Goal: Transaction & Acquisition: Download file/media

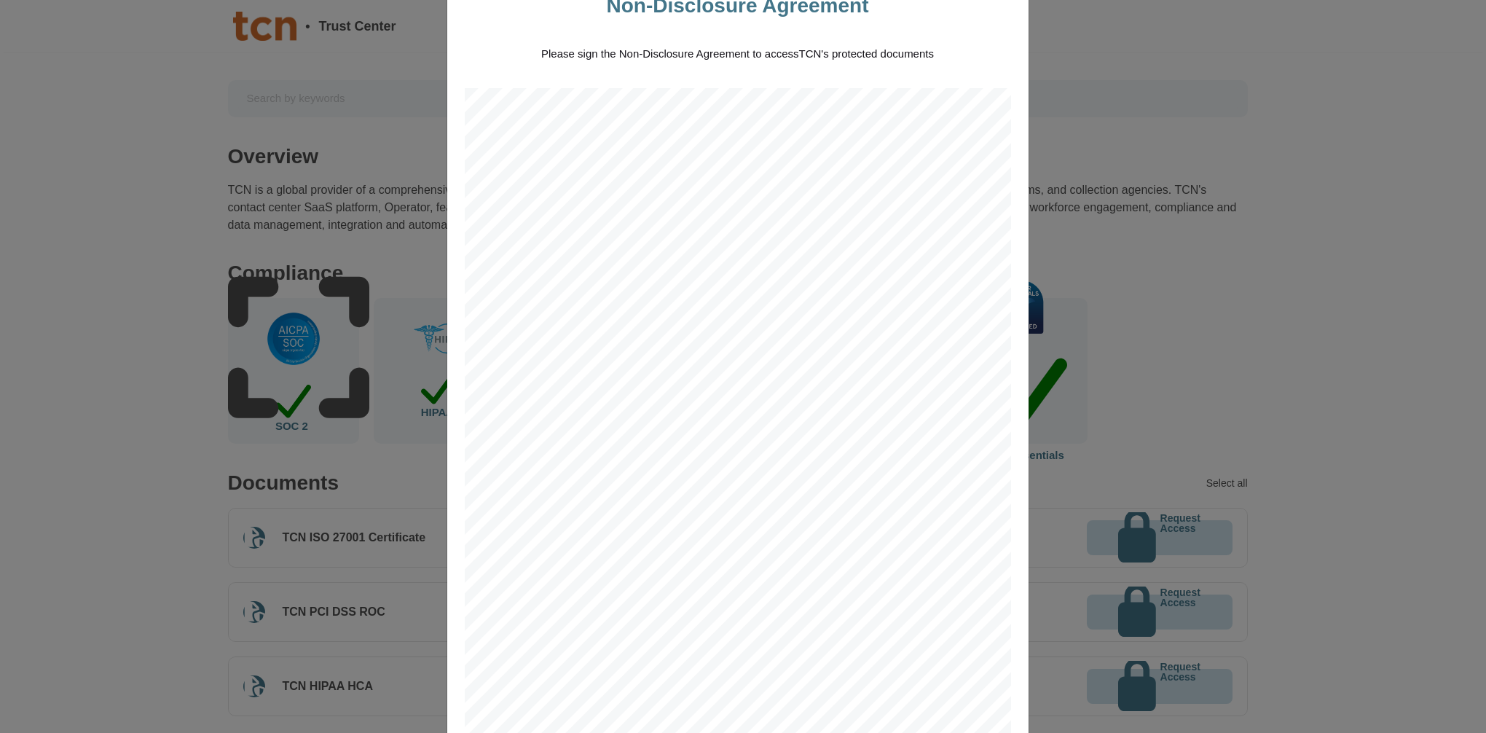
scroll to position [73, 0]
click at [694, 207] on span "and ___________________________________" at bounding box center [755, 209] width 174 height 8
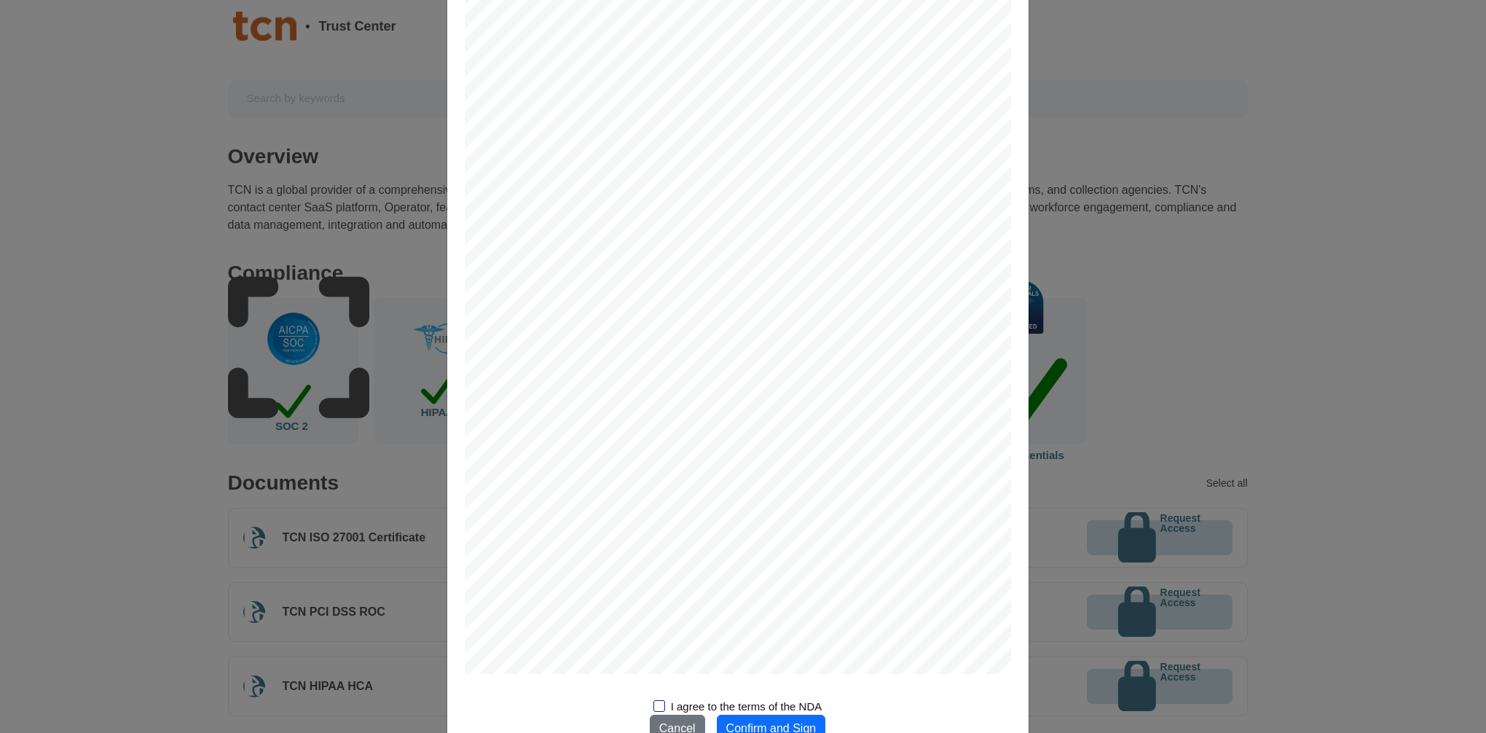
scroll to position [940, 0]
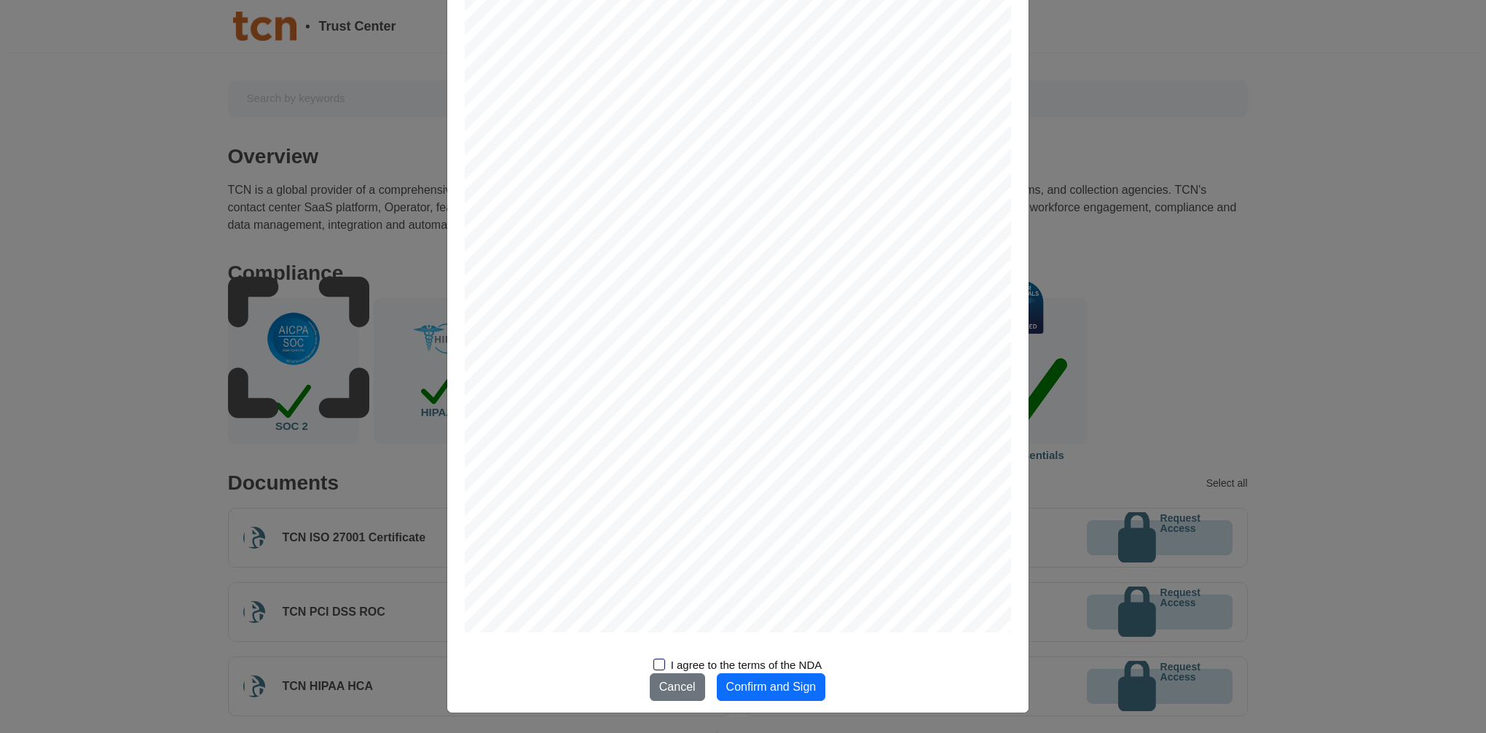
click at [653, 666] on div at bounding box center [659, 665] width 12 height 12
click at [0, 0] on input "I agree to the terms of the NDA" at bounding box center [0, 0] width 0 height 0
click at [594, 312] on span "_______________________________" at bounding box center [579, 311] width 141 height 8
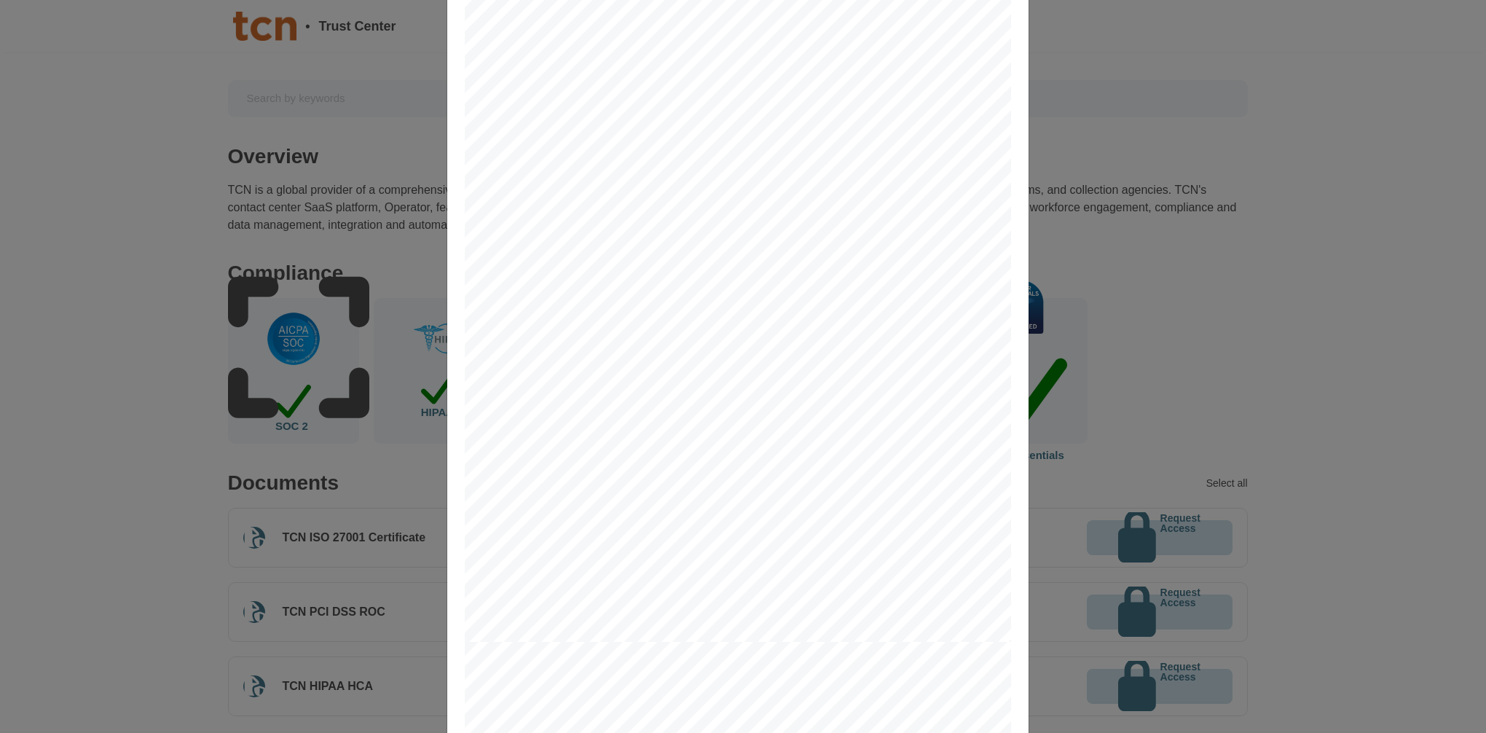
scroll to position [0, 0]
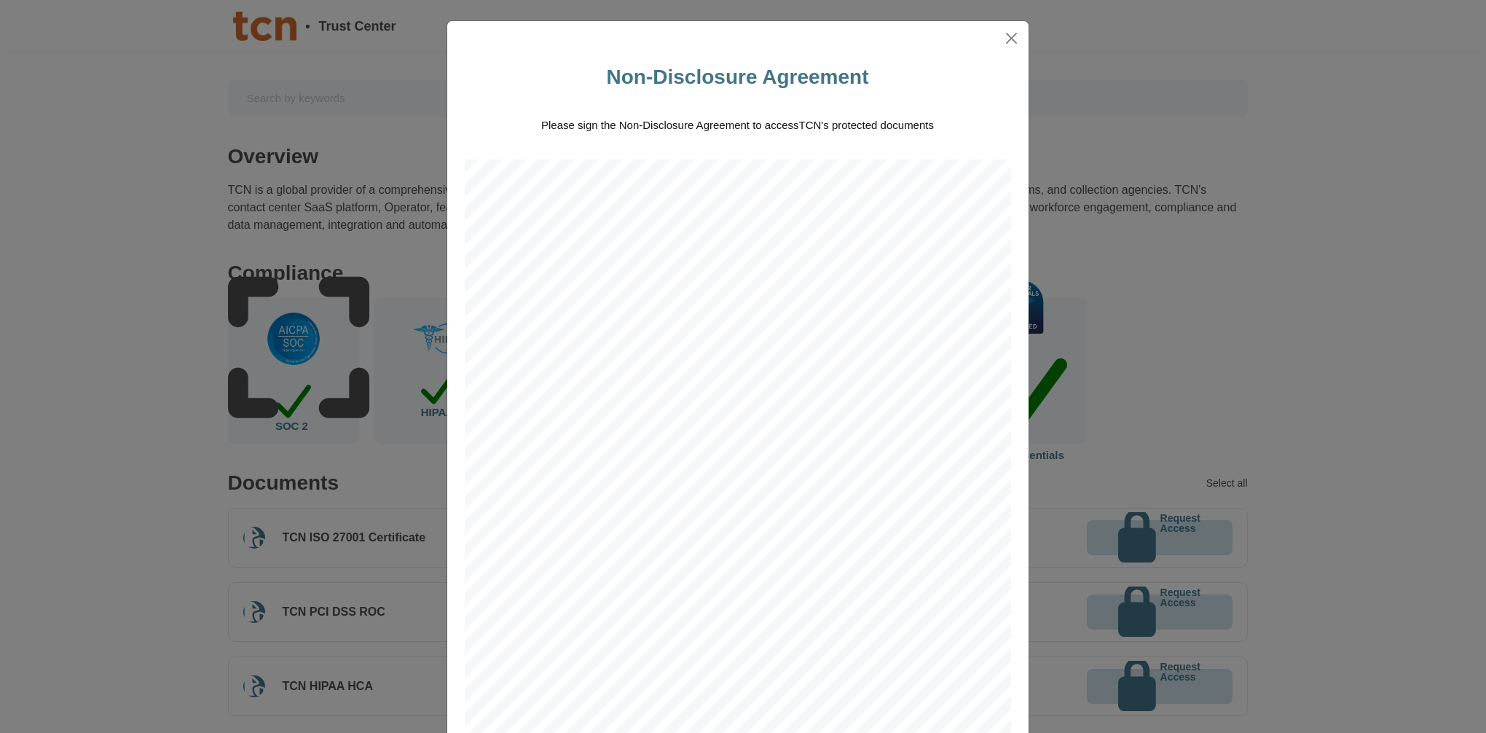
click at [694, 278] on span "and ___________________________________" at bounding box center [755, 282] width 174 height 8
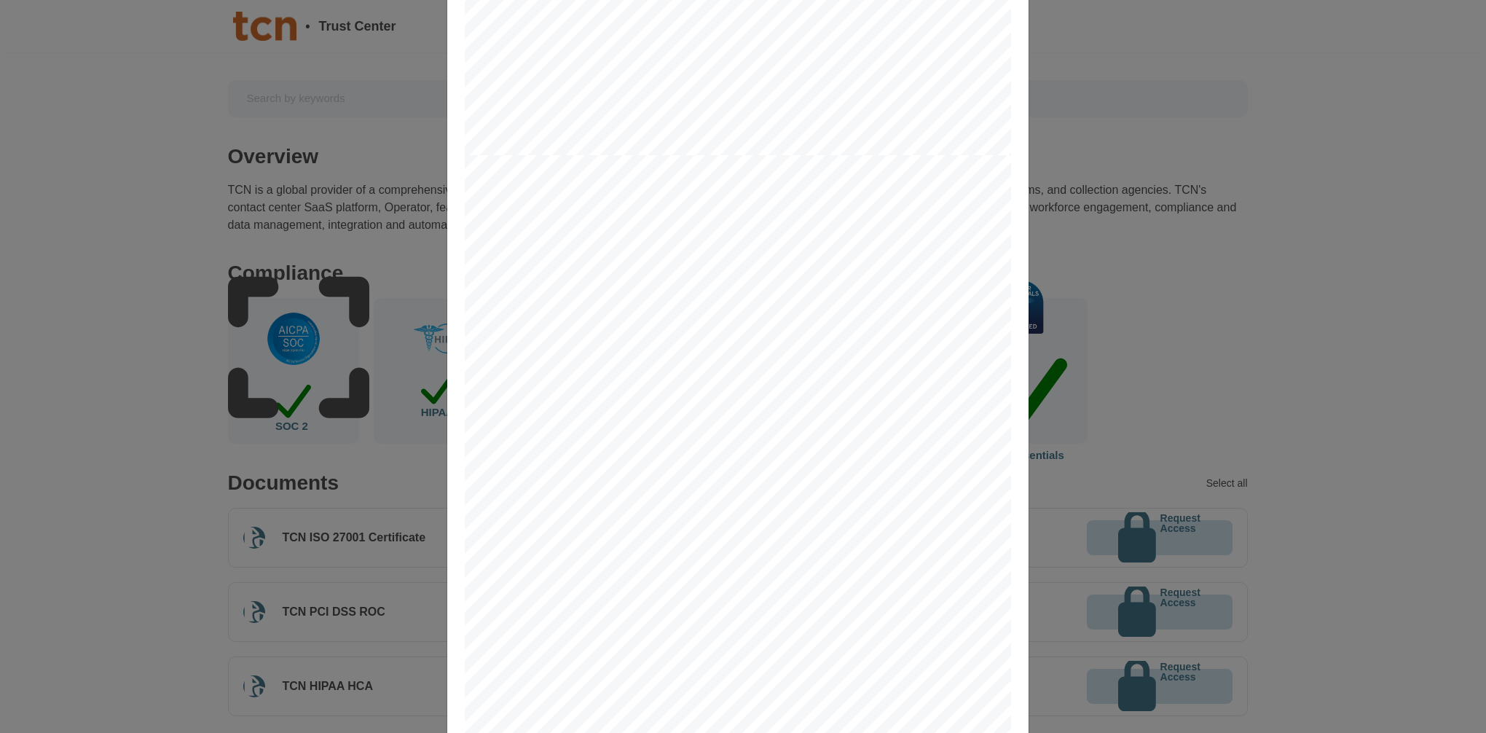
scroll to position [940, 0]
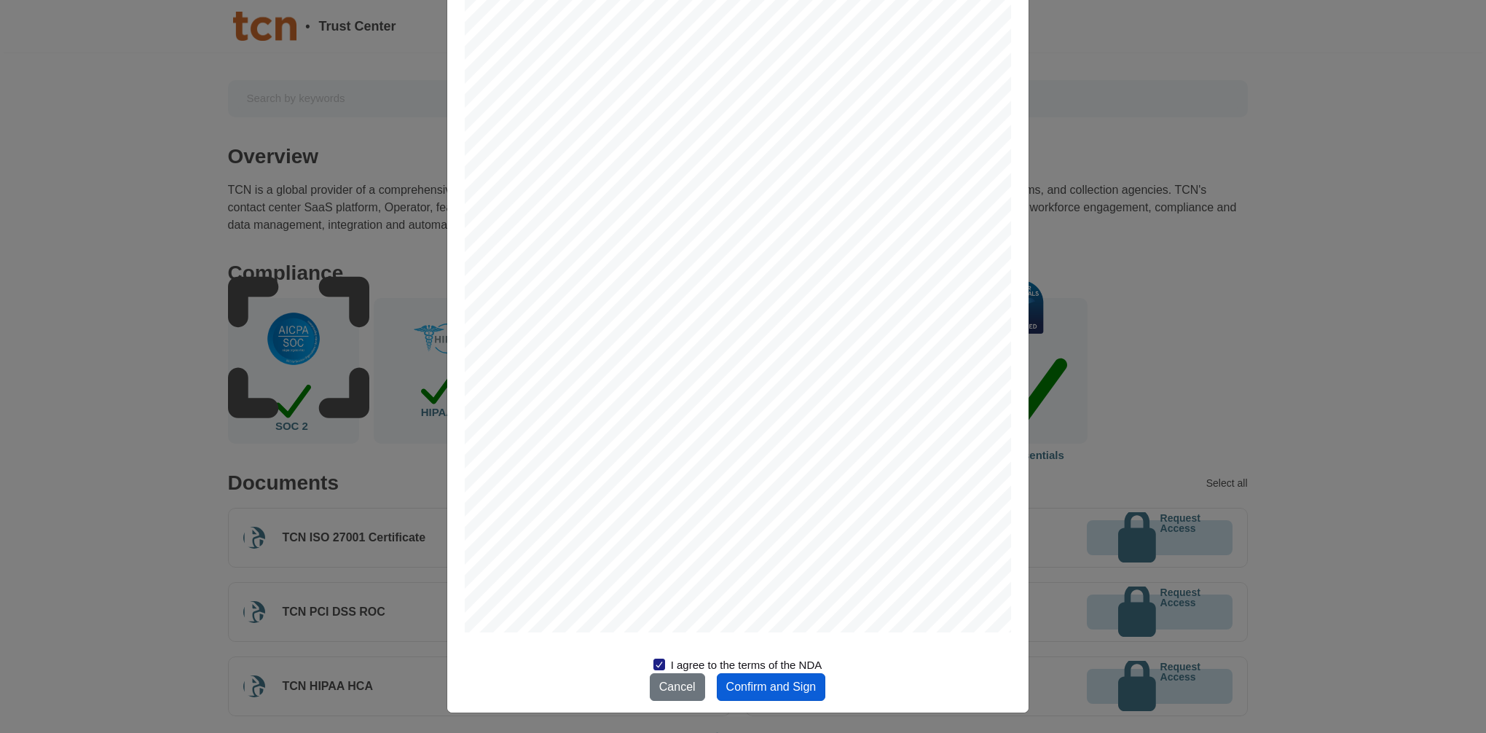
click at [766, 685] on button "Confirm and Sign" at bounding box center [771, 687] width 109 height 28
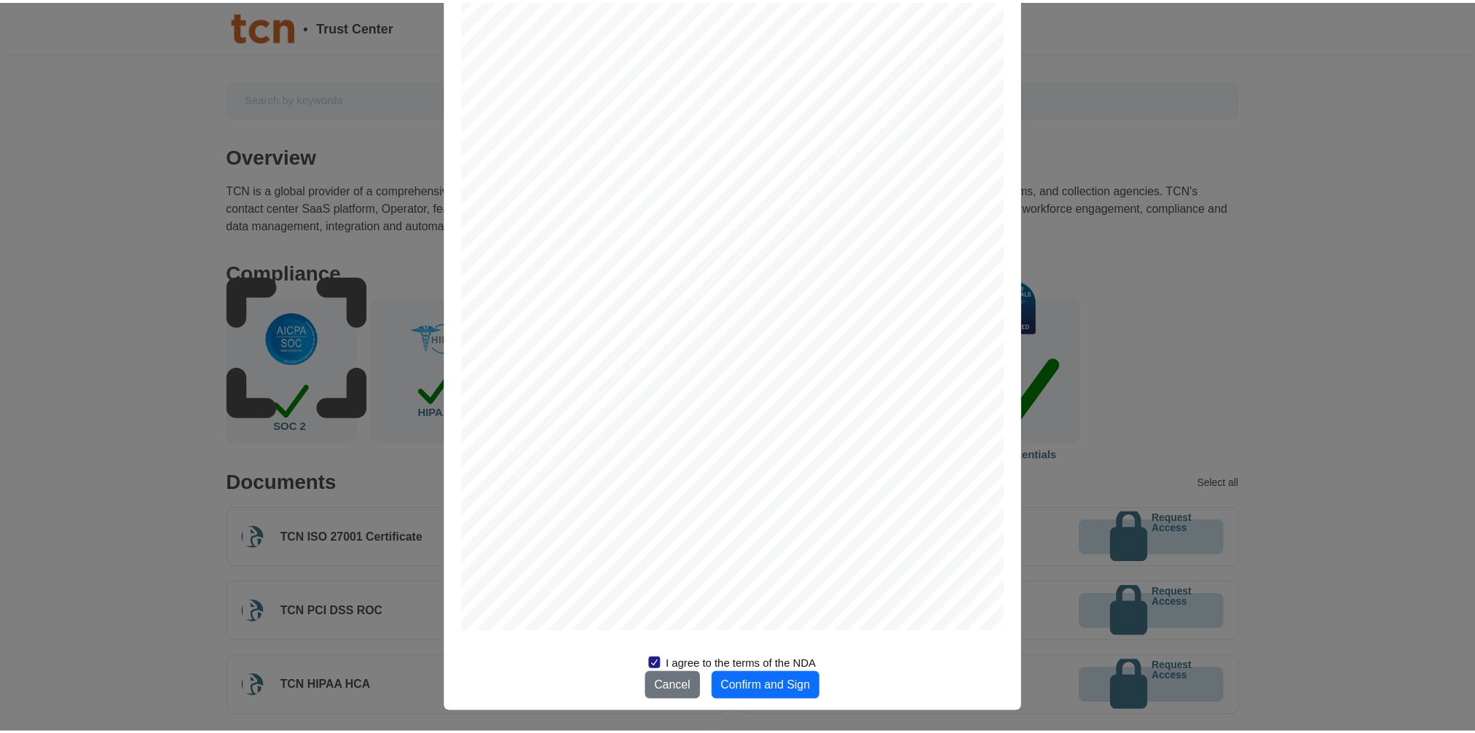
scroll to position [0, 0]
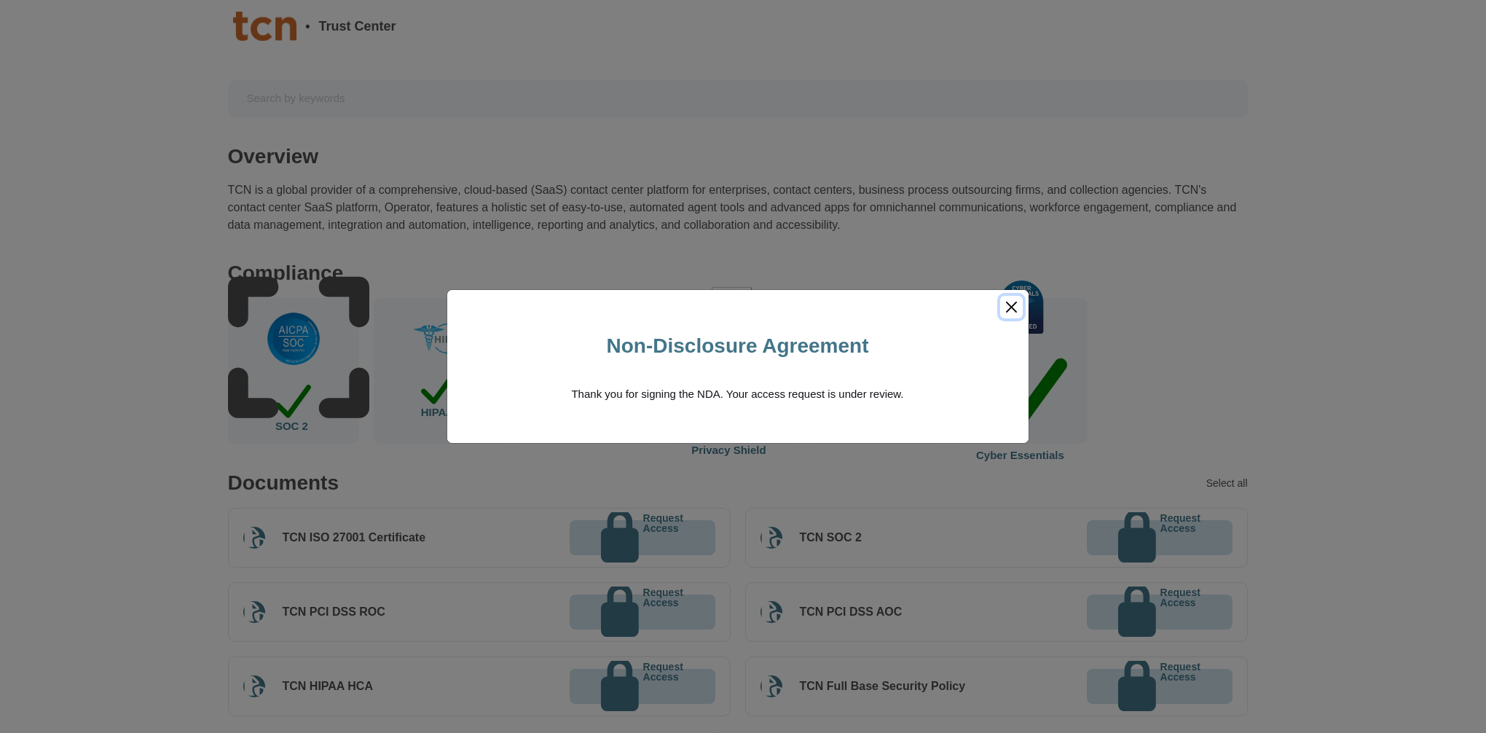
click at [1008, 306] on button "Close" at bounding box center [1011, 307] width 23 height 23
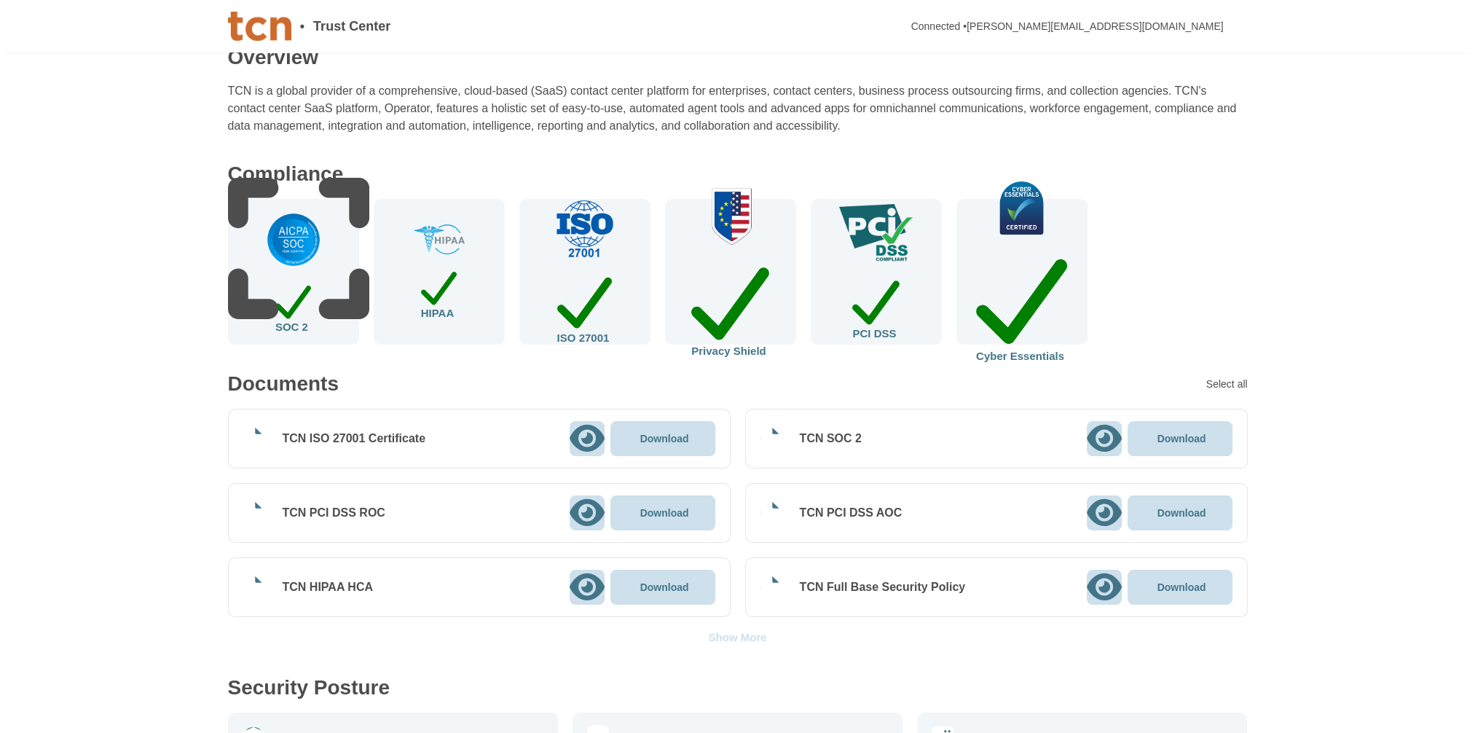
scroll to position [146, 0]
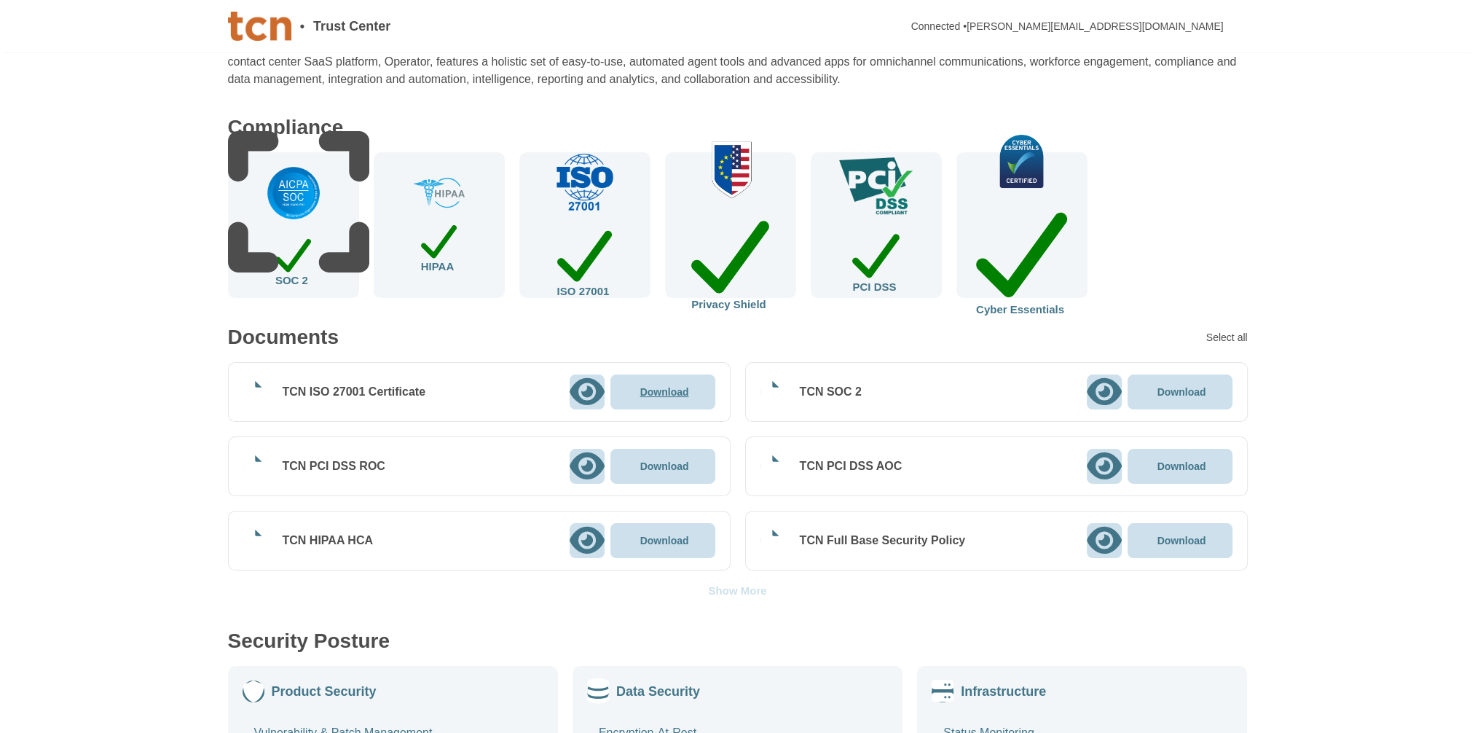
click at [667, 387] on p "Download" at bounding box center [664, 392] width 49 height 10
click at [673, 463] on p "Download" at bounding box center [664, 466] width 49 height 10
click at [1177, 388] on p "Download" at bounding box center [1182, 392] width 49 height 10
click at [1177, 469] on p "Download" at bounding box center [1182, 466] width 49 height 10
click at [1176, 538] on p "Download" at bounding box center [1182, 540] width 49 height 10
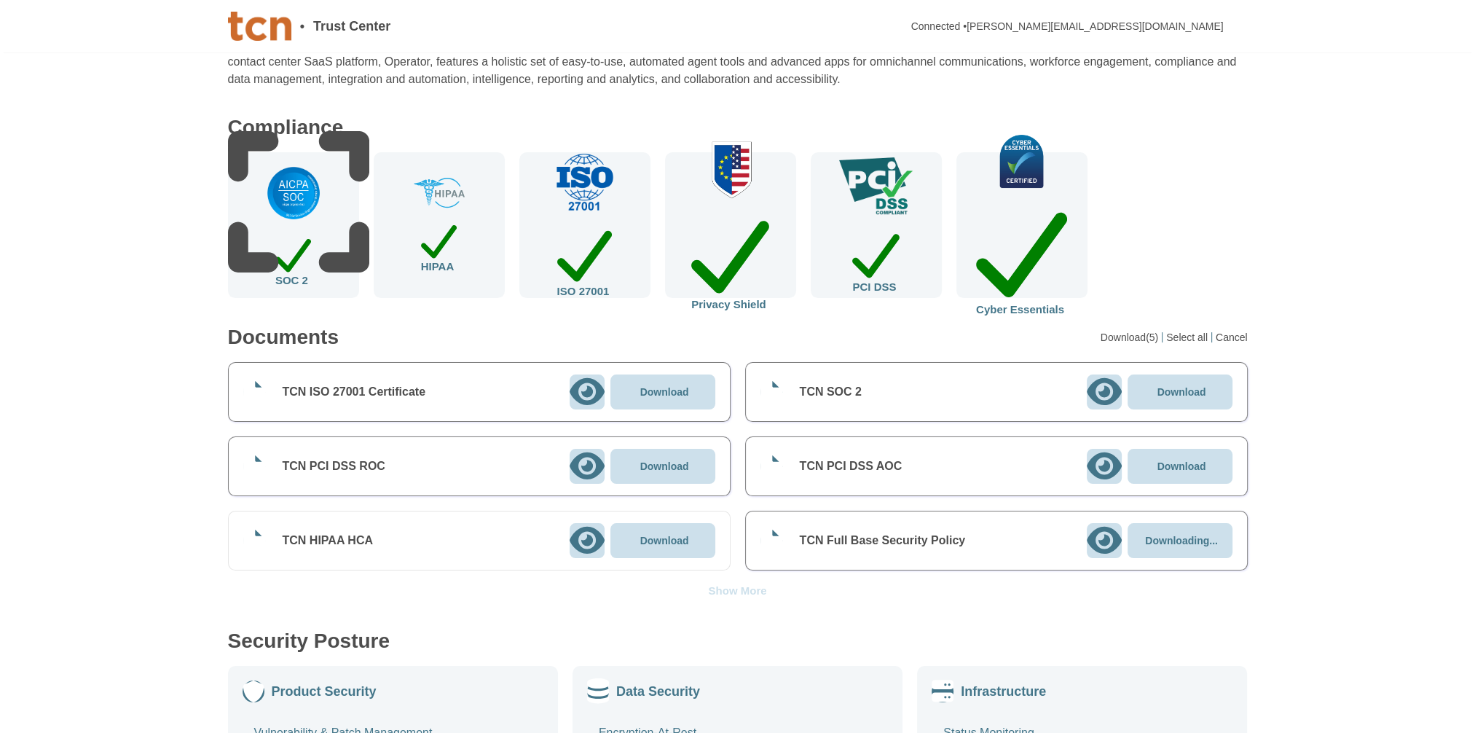
click at [740, 588] on div "Show More" at bounding box center [737, 590] width 58 height 11
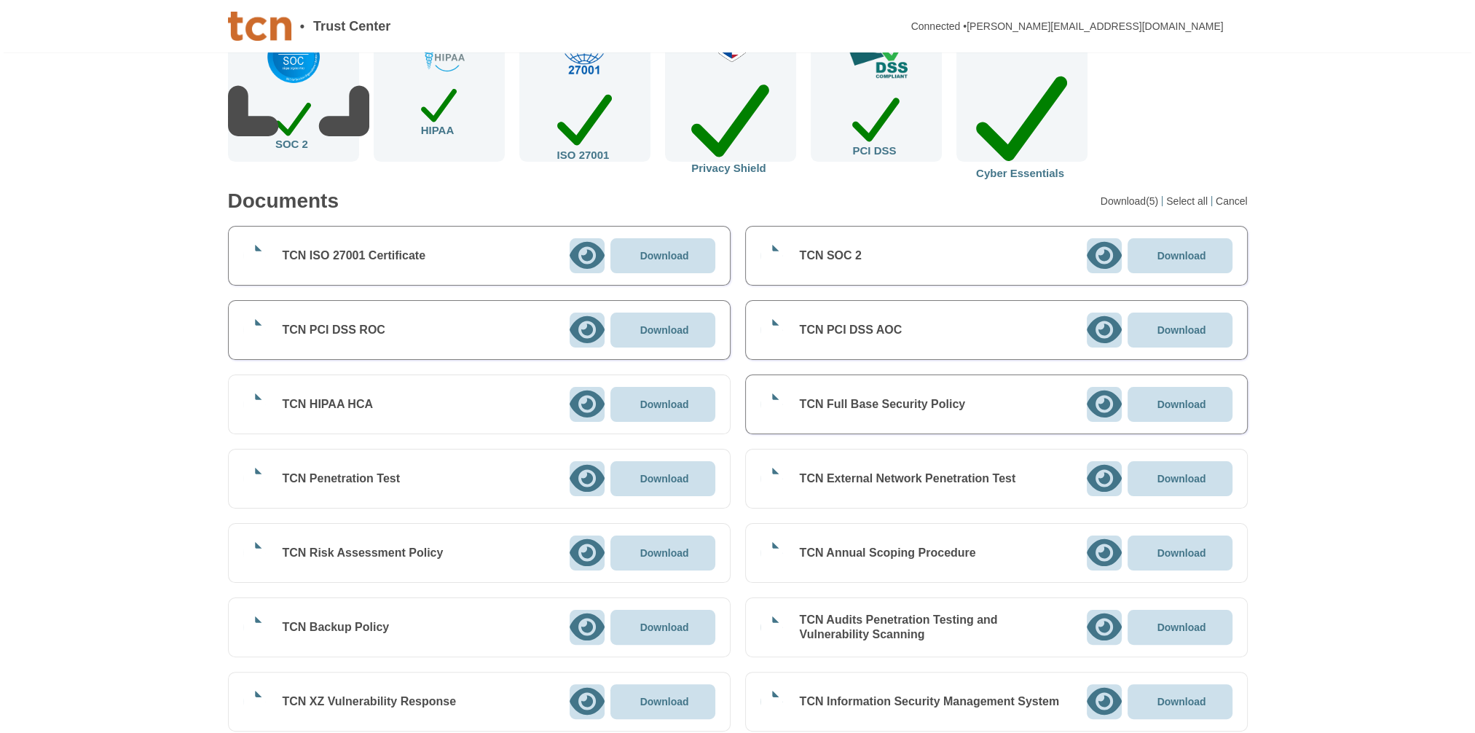
scroll to position [291, 0]
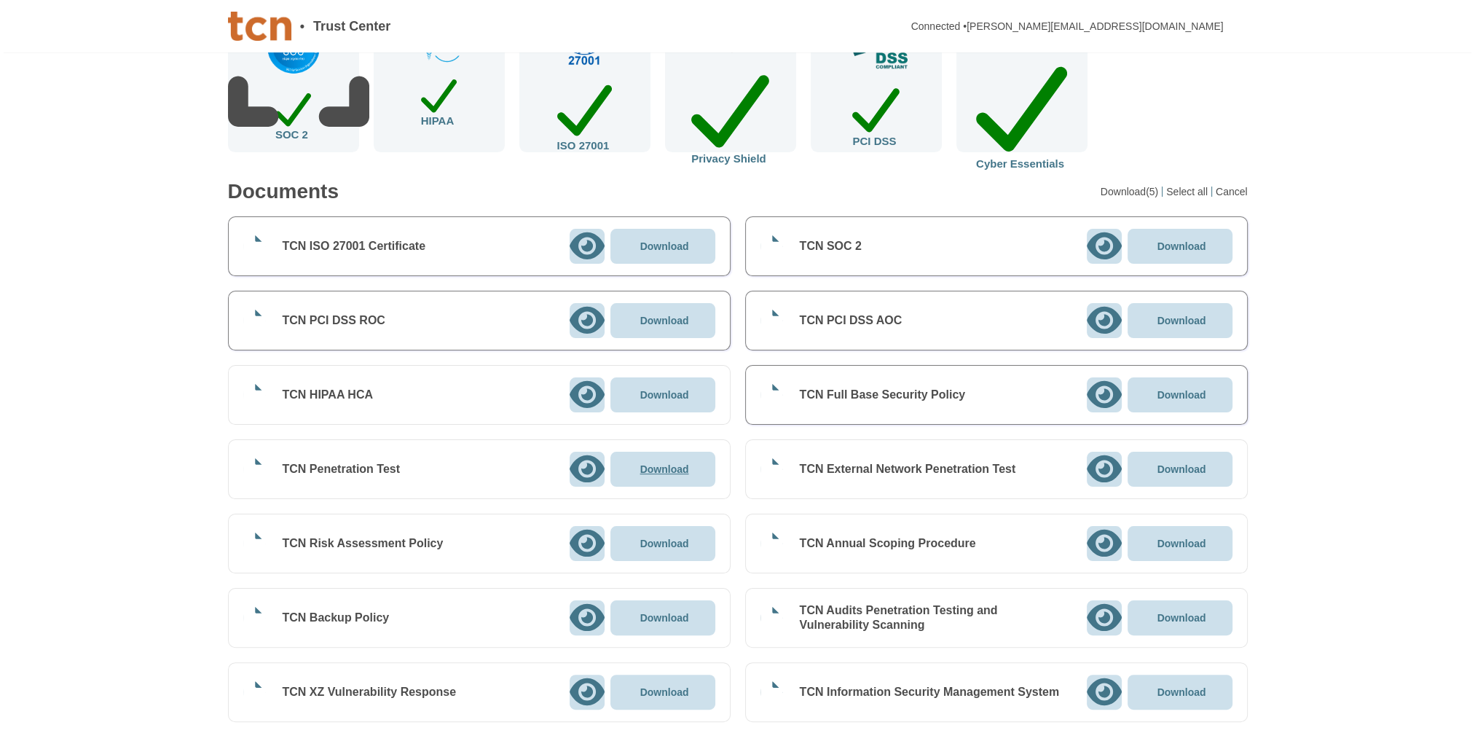
click at [658, 469] on p "Download" at bounding box center [664, 469] width 49 height 10
click at [1186, 468] on p "Download" at bounding box center [1182, 469] width 49 height 10
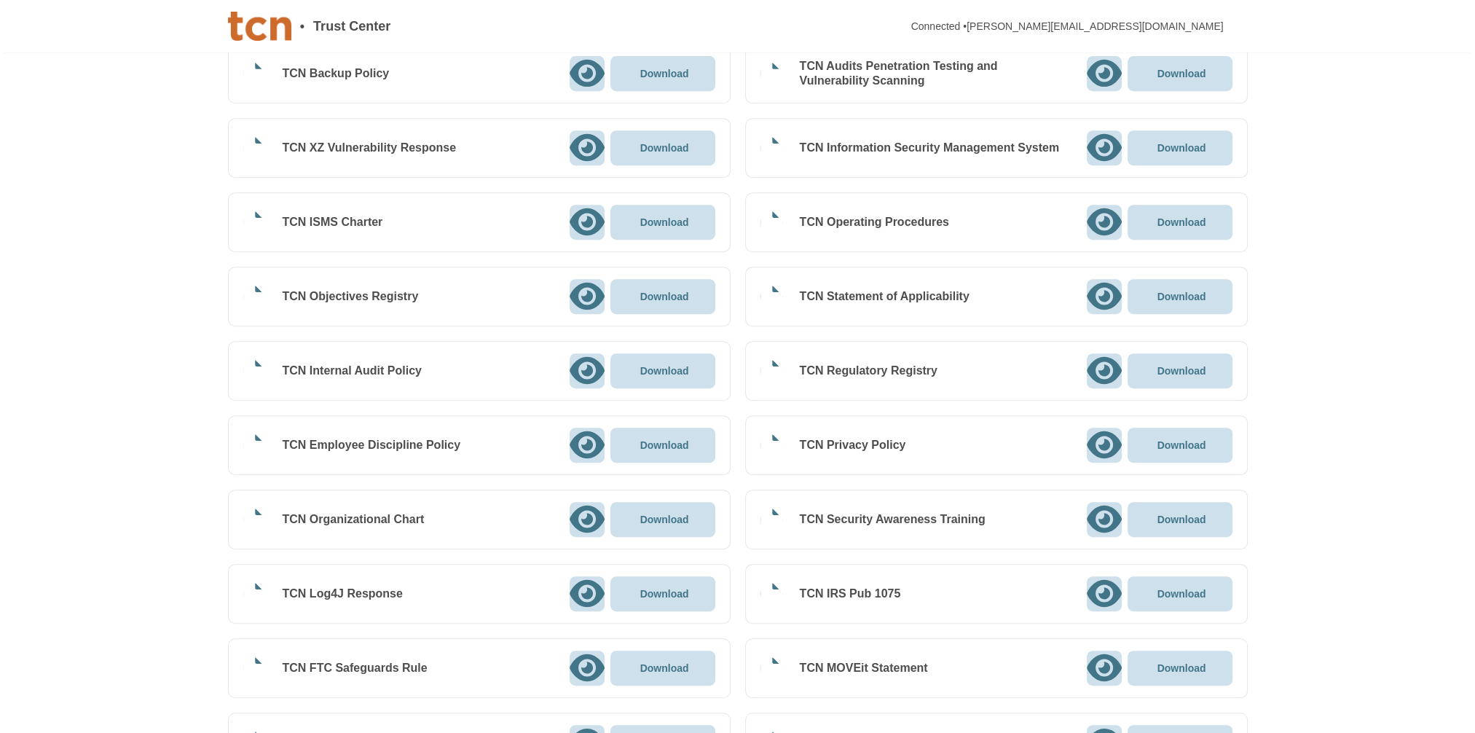
scroll to position [874, 0]
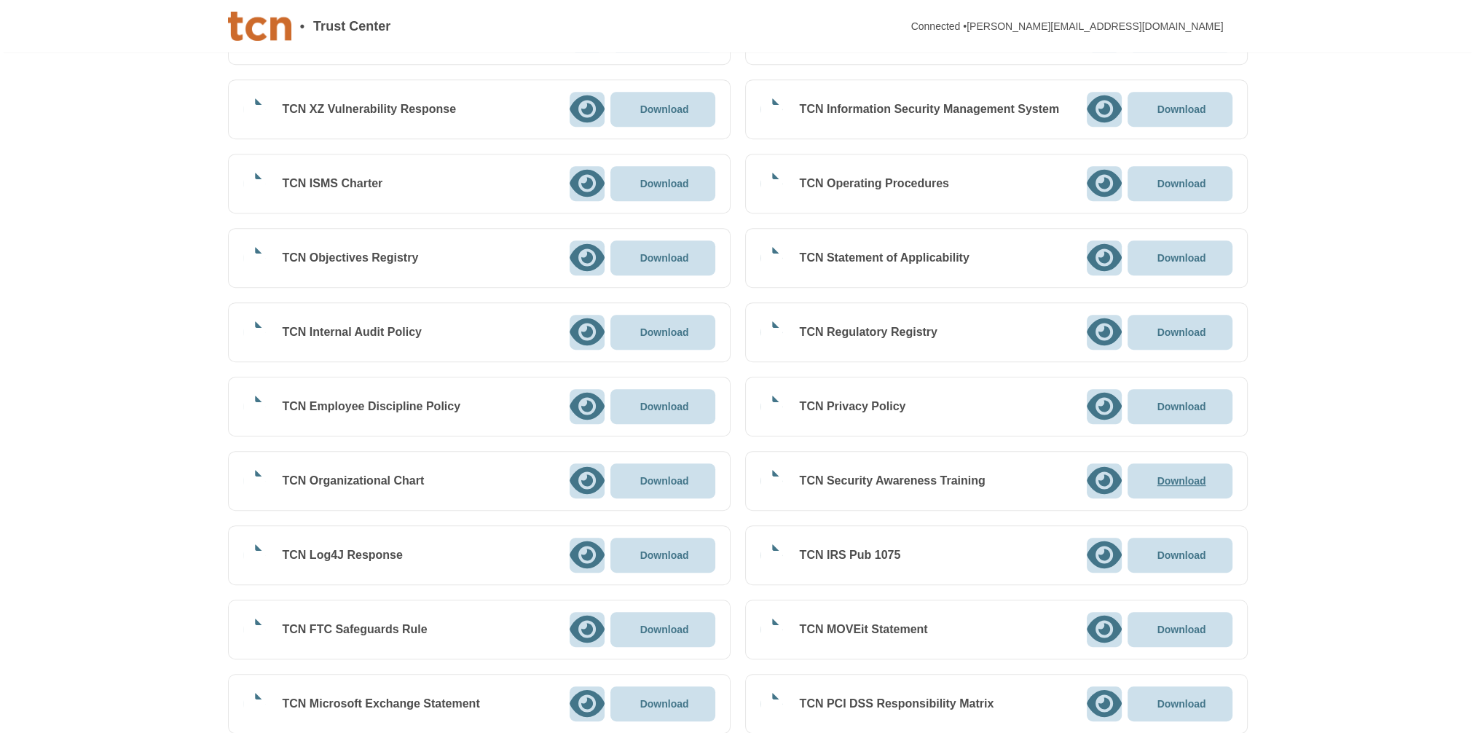
click at [1177, 481] on p "Download" at bounding box center [1182, 481] width 49 height 10
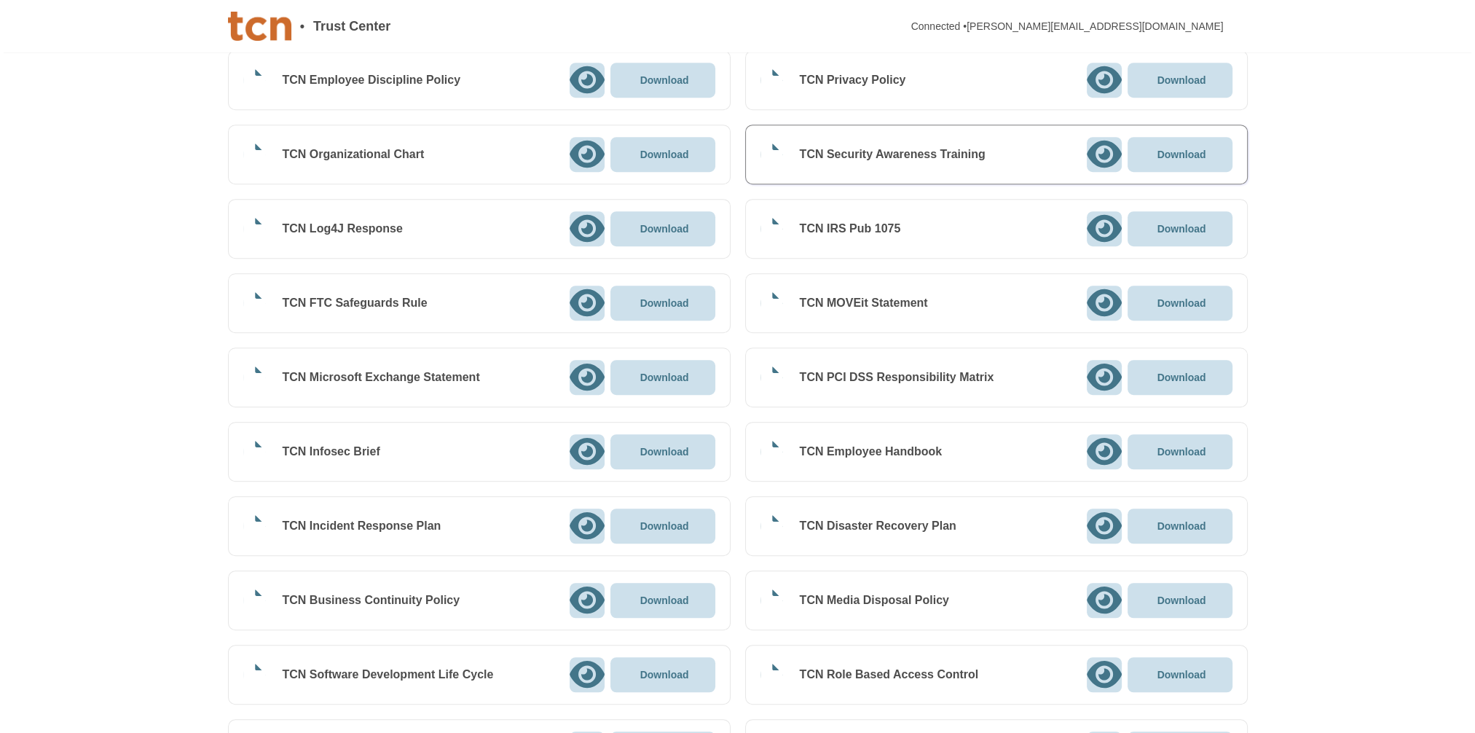
scroll to position [1238, 0]
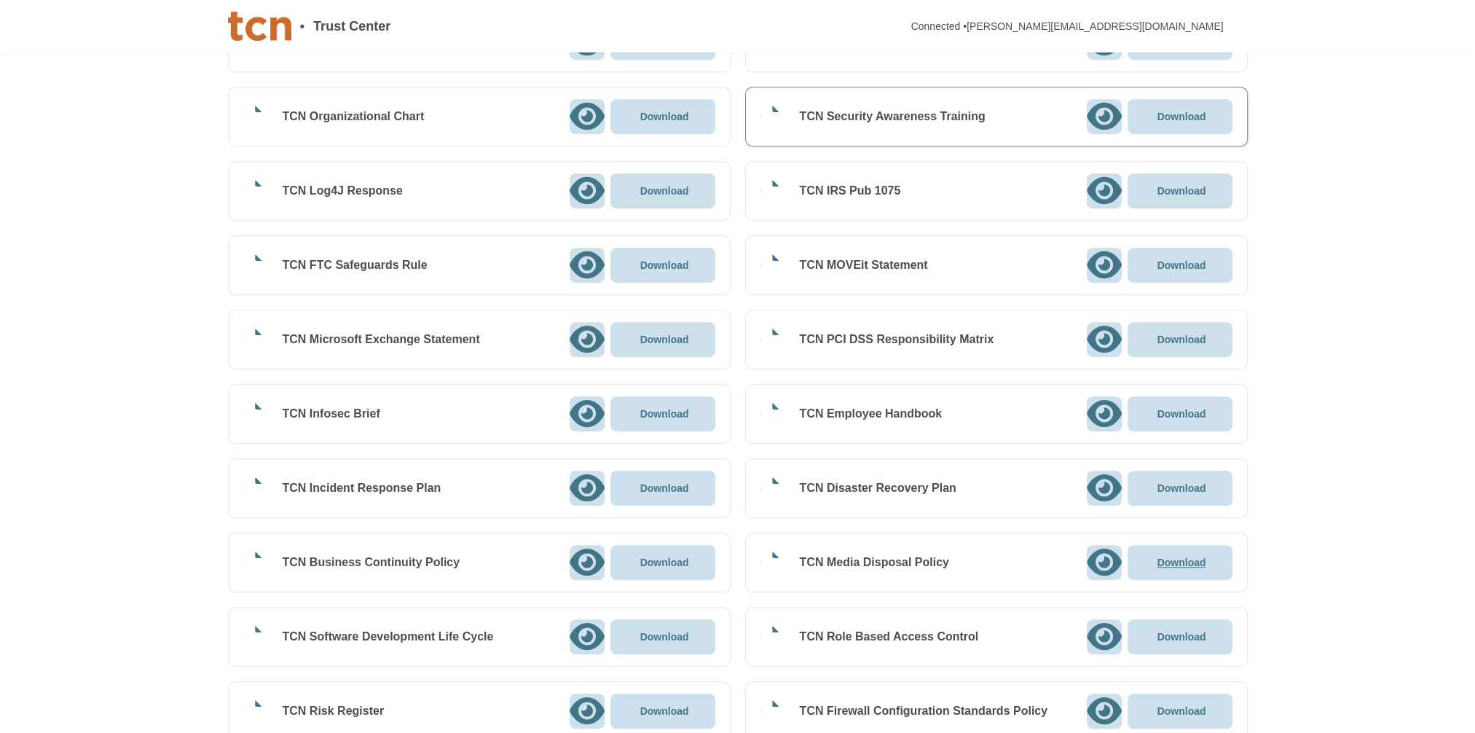
click at [1182, 557] on p "Download" at bounding box center [1182, 562] width 49 height 10
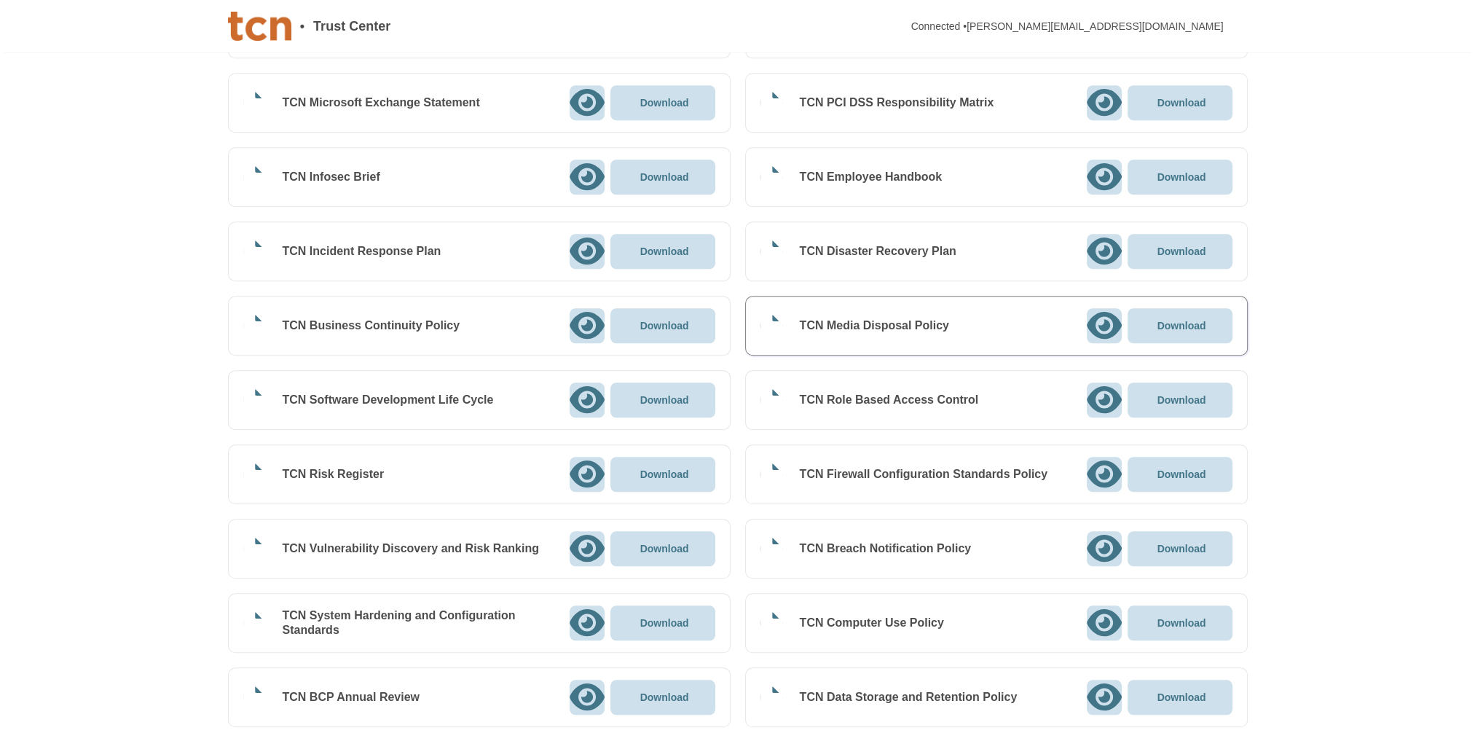
scroll to position [1469, 0]
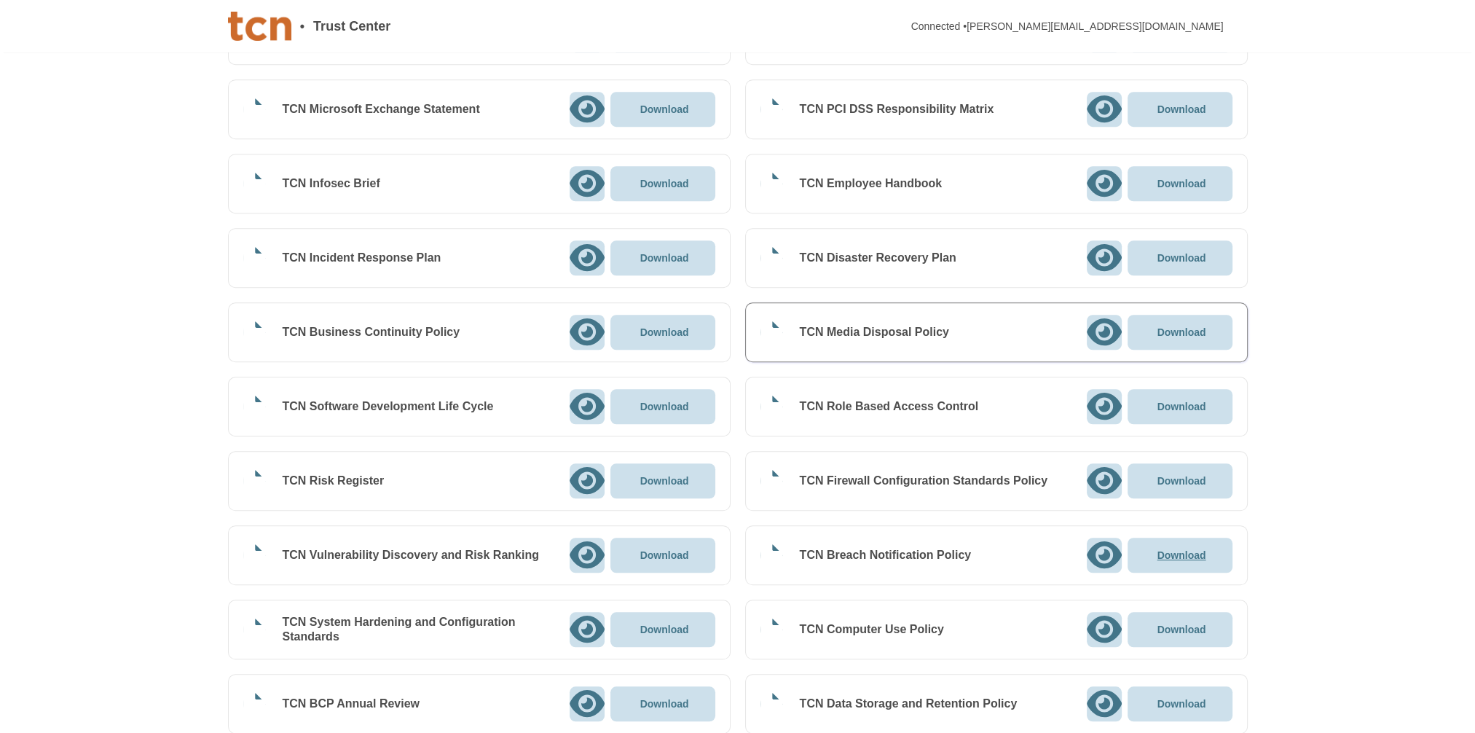
click at [1203, 554] on p "Download" at bounding box center [1182, 555] width 49 height 10
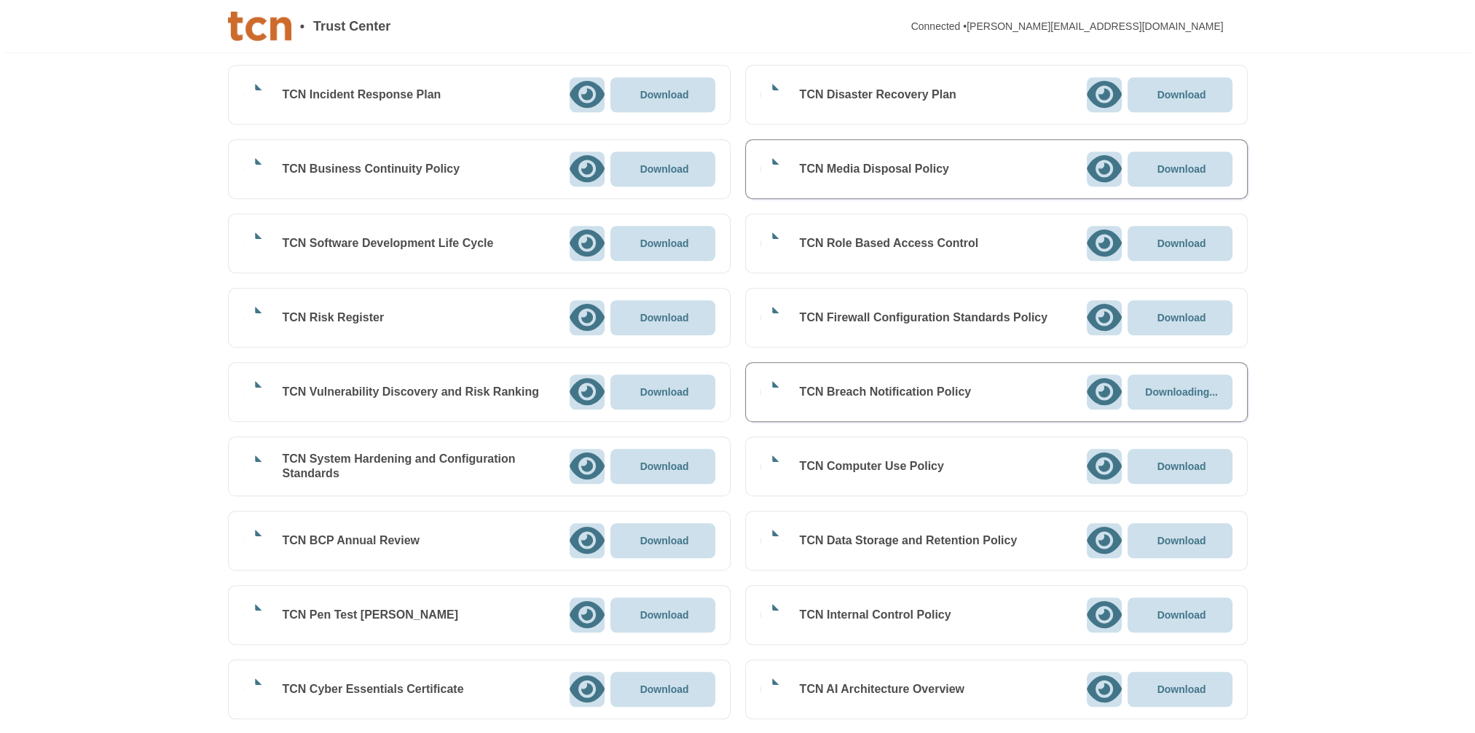
scroll to position [1687, 0]
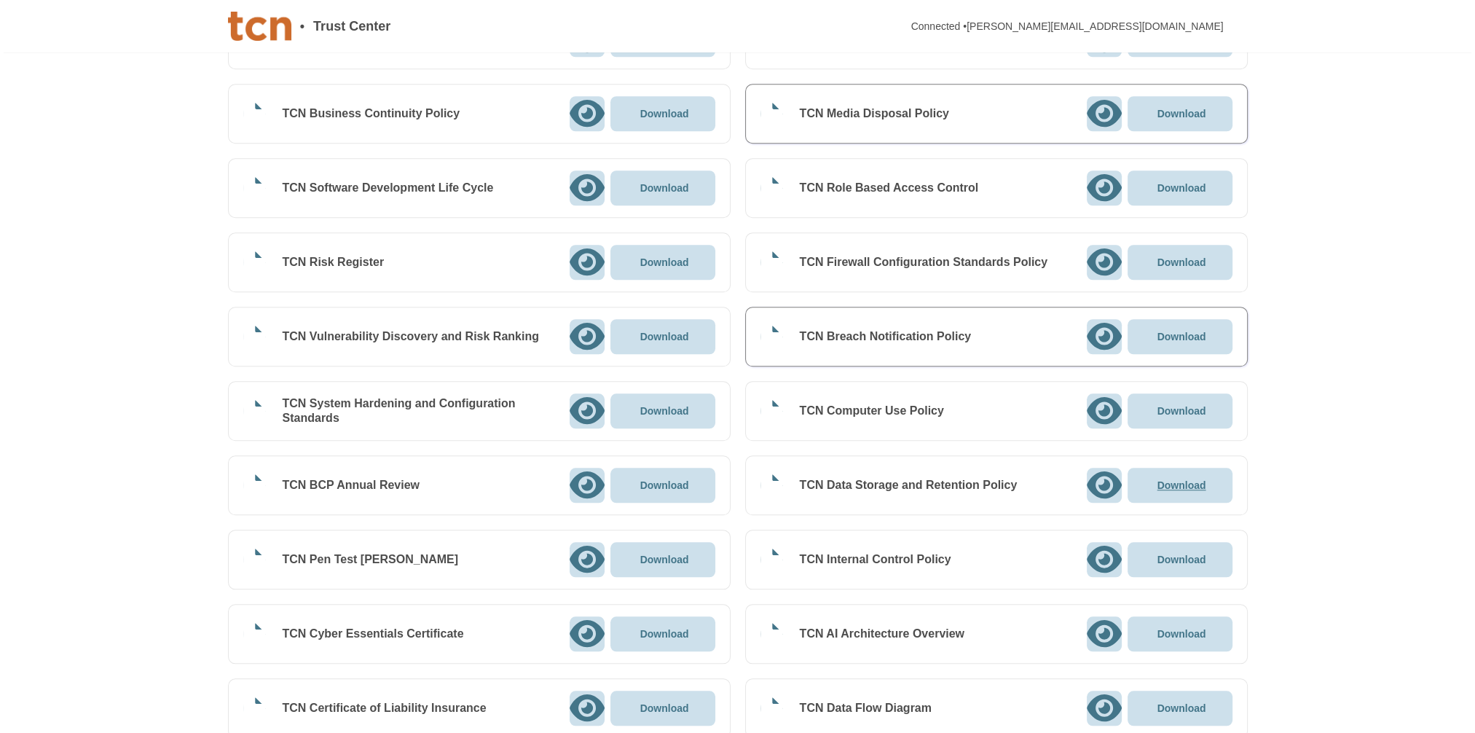
click at [1168, 484] on p "Download" at bounding box center [1182, 485] width 49 height 10
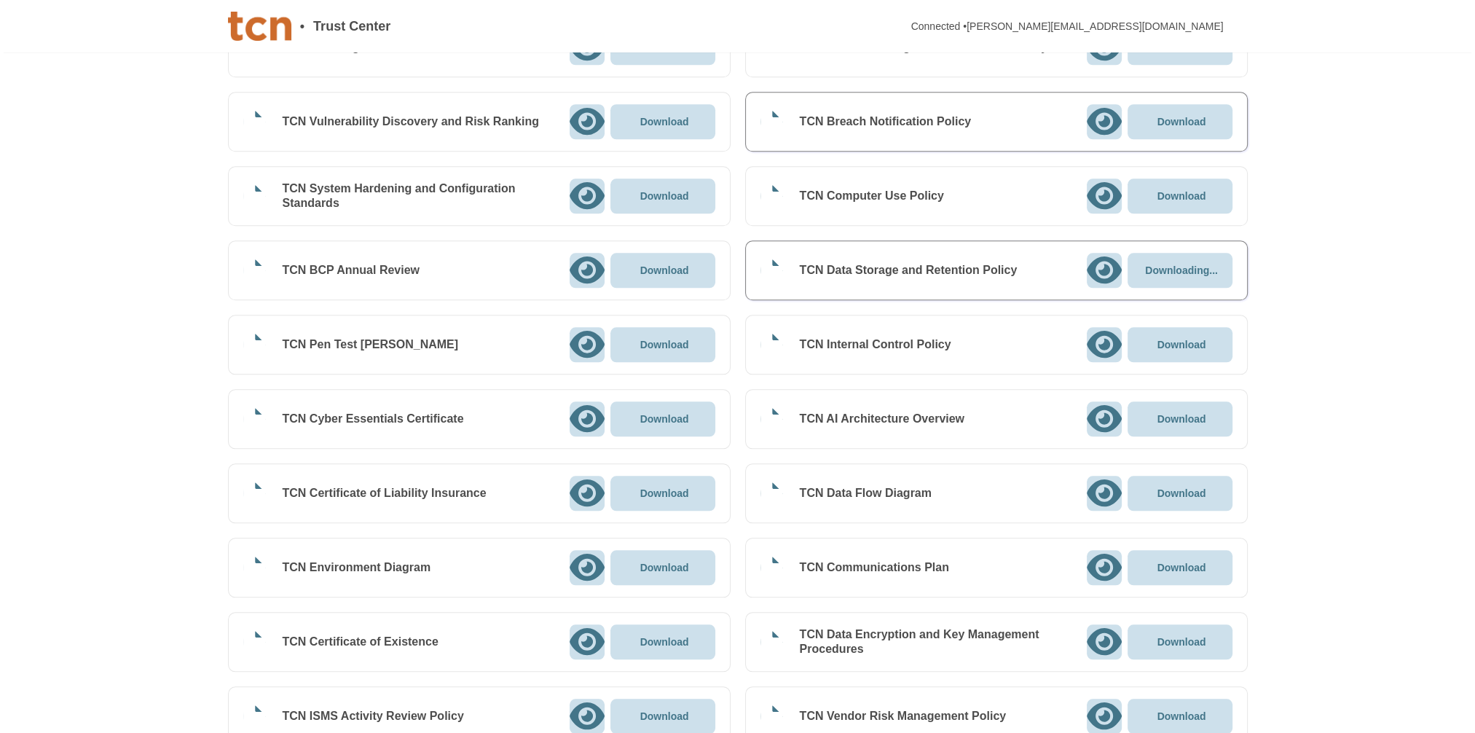
scroll to position [1906, 0]
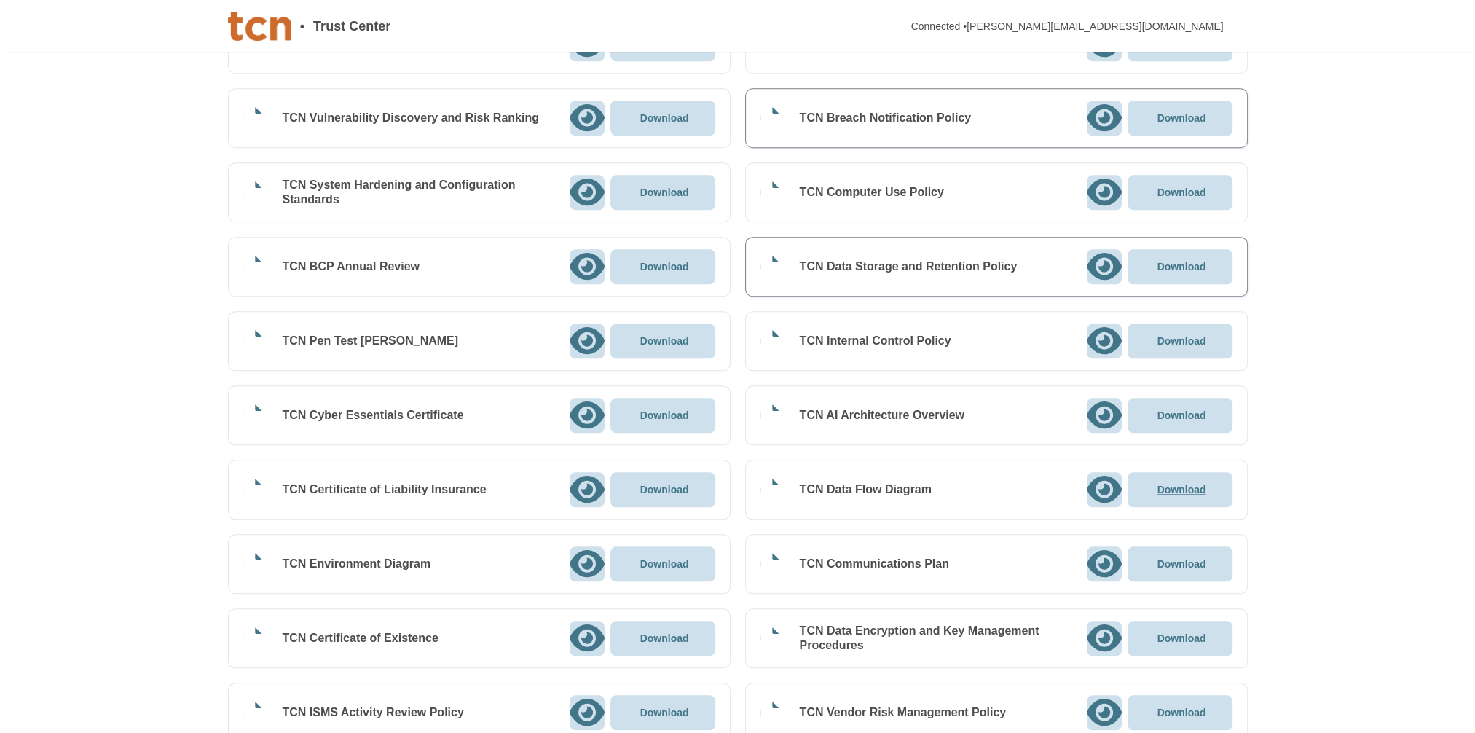
click at [1187, 484] on p "Download" at bounding box center [1182, 489] width 49 height 10
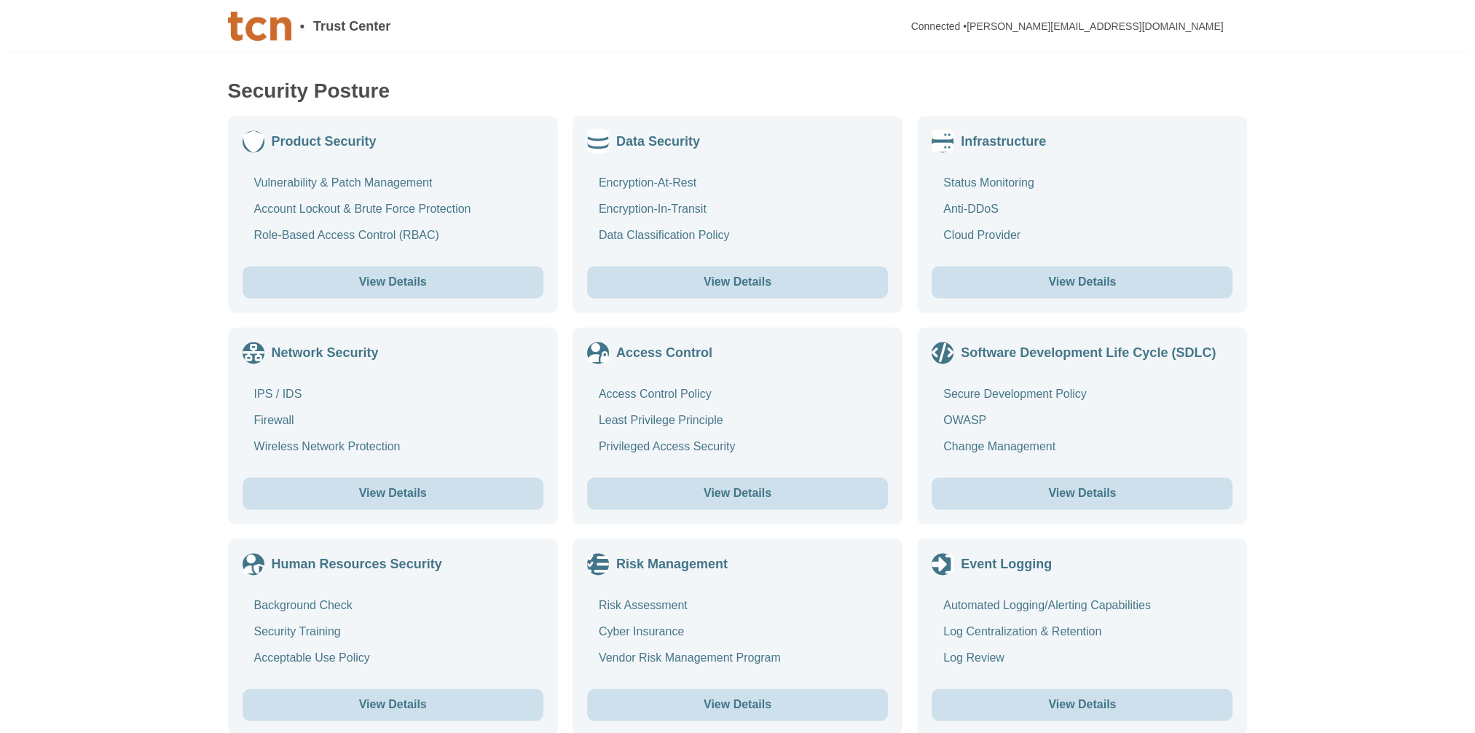
scroll to position [2926, 0]
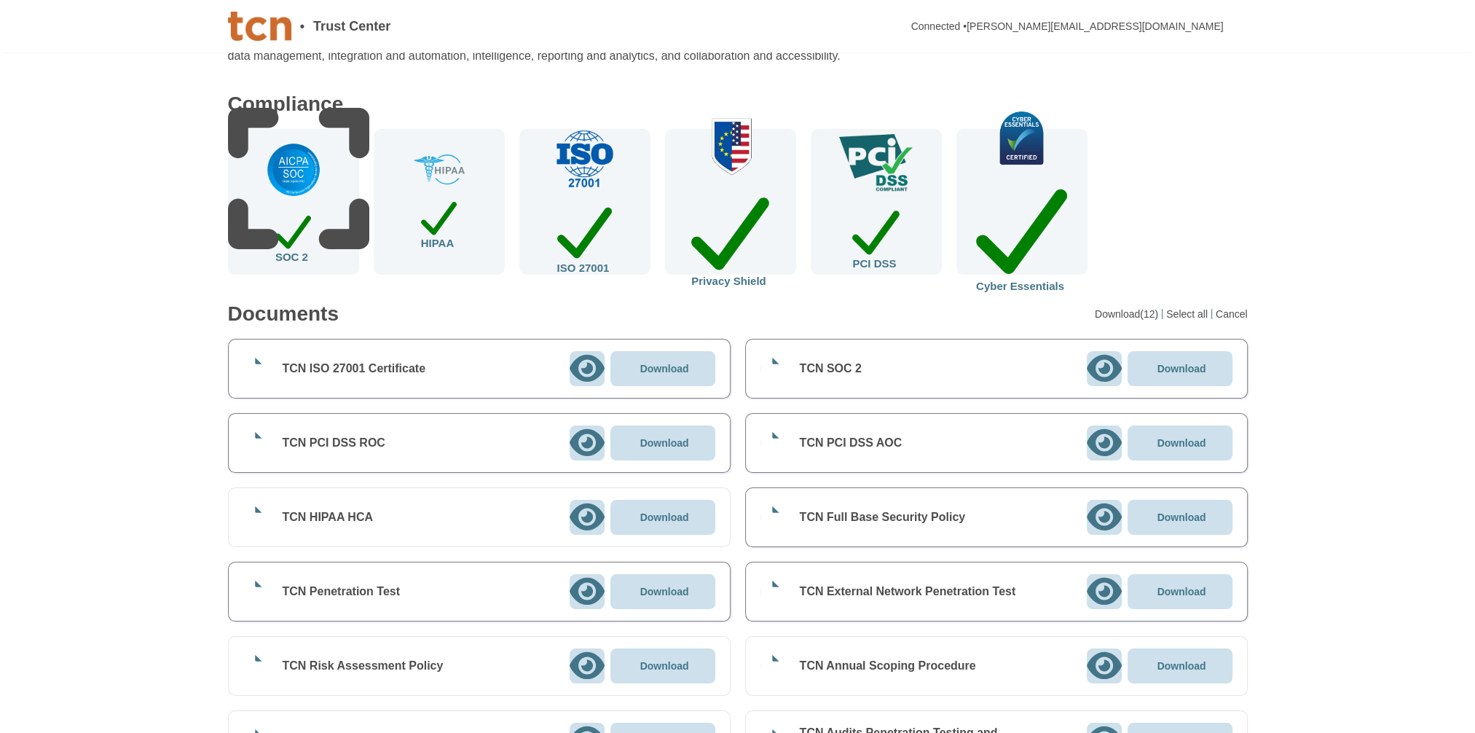
scroll to position [0, 0]
